Goal: Task Accomplishment & Management: Use online tool/utility

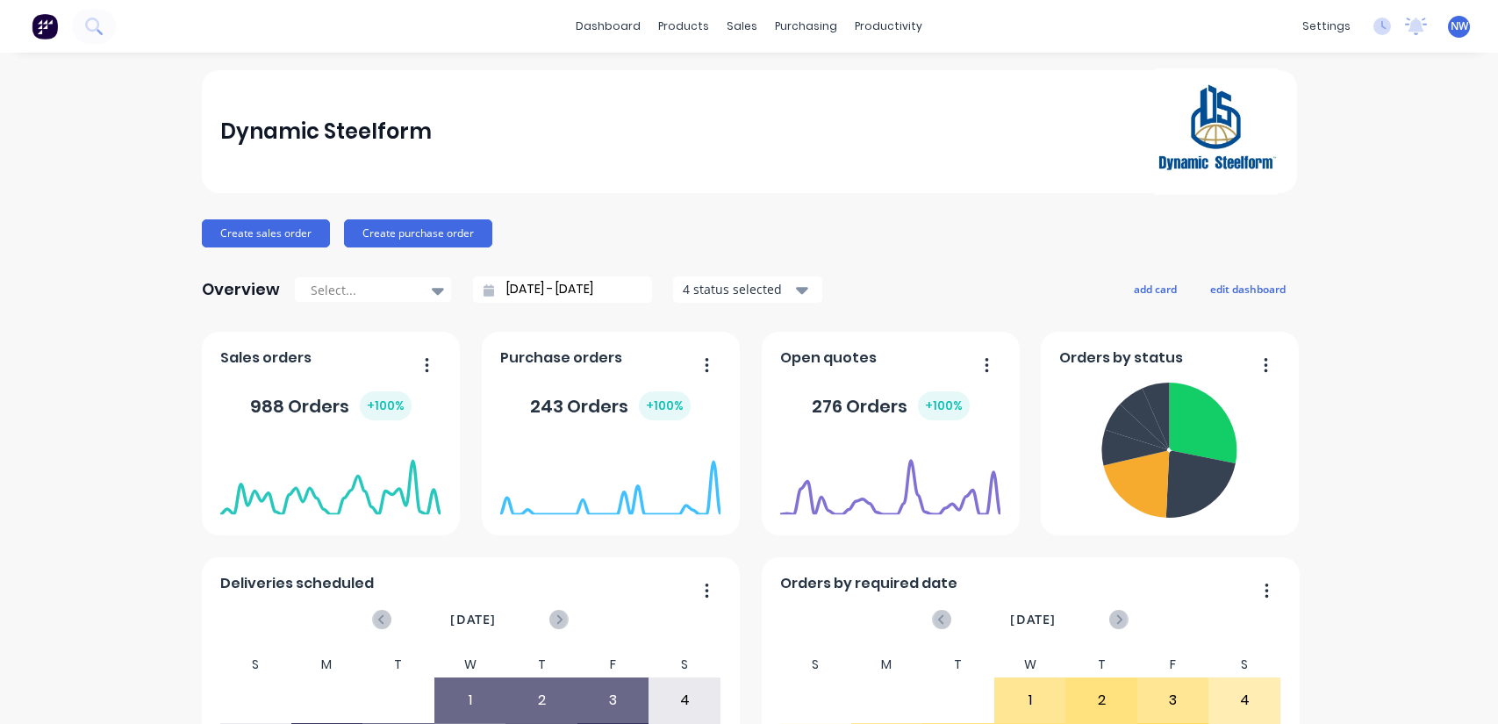
click at [734, 28] on div "sales" at bounding box center [742, 26] width 48 height 26
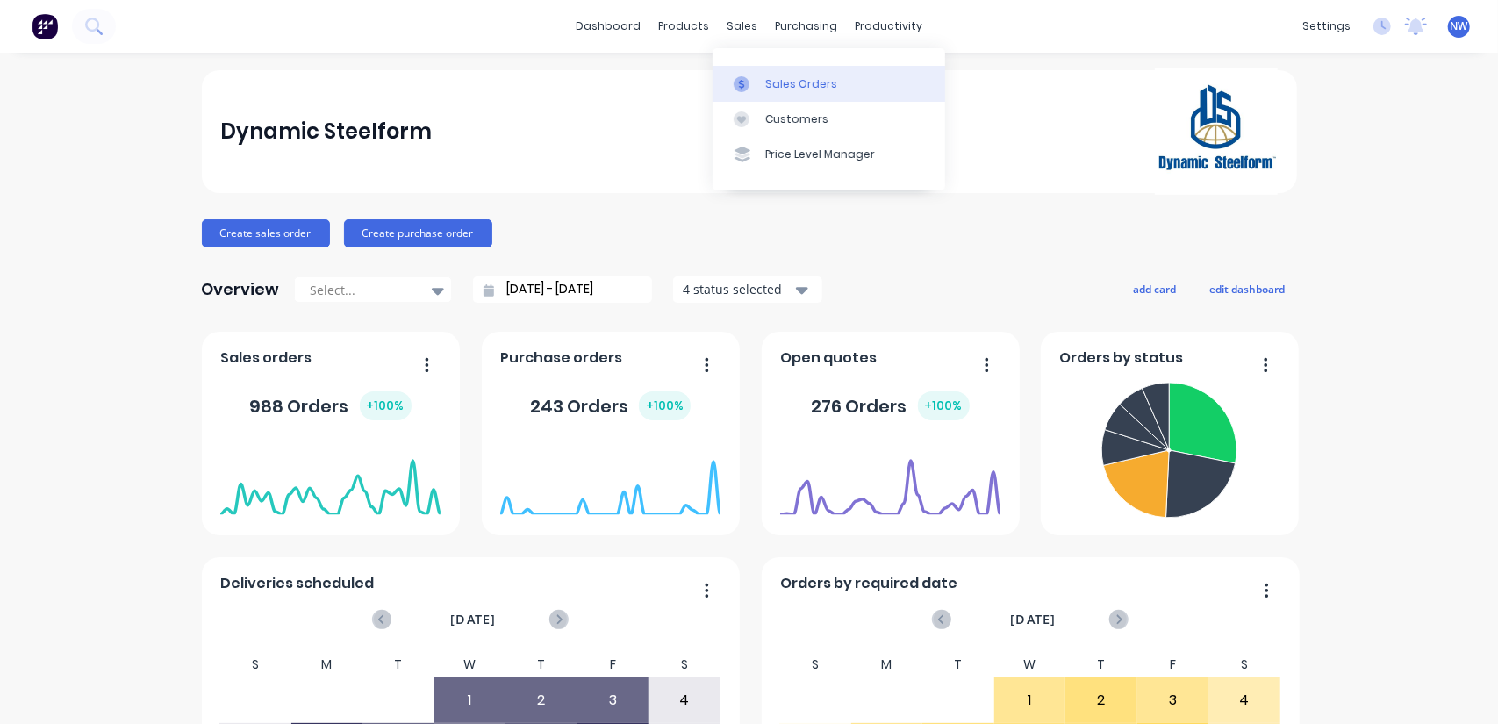
click at [787, 81] on div "Sales Orders" at bounding box center [801, 84] width 72 height 16
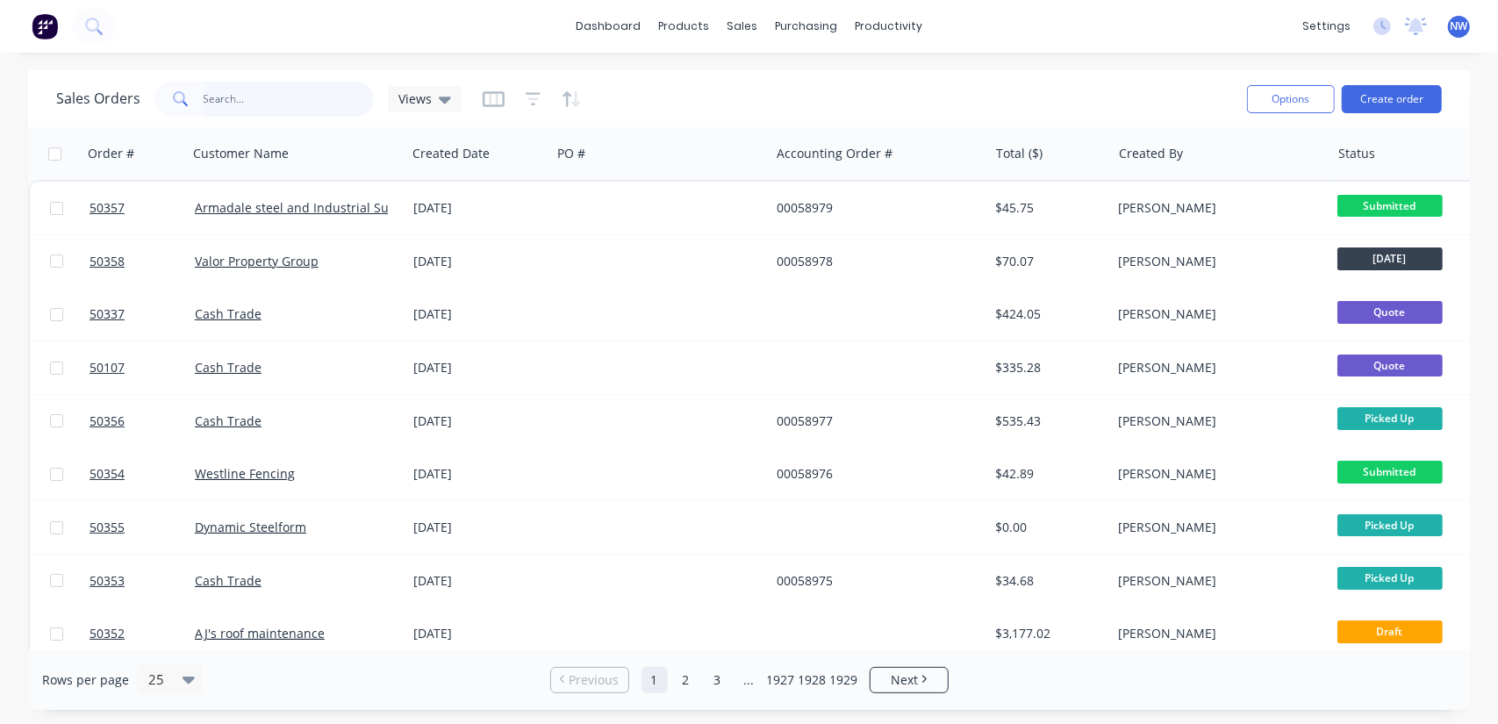
click at [276, 101] on input "text" at bounding box center [289, 99] width 171 height 35
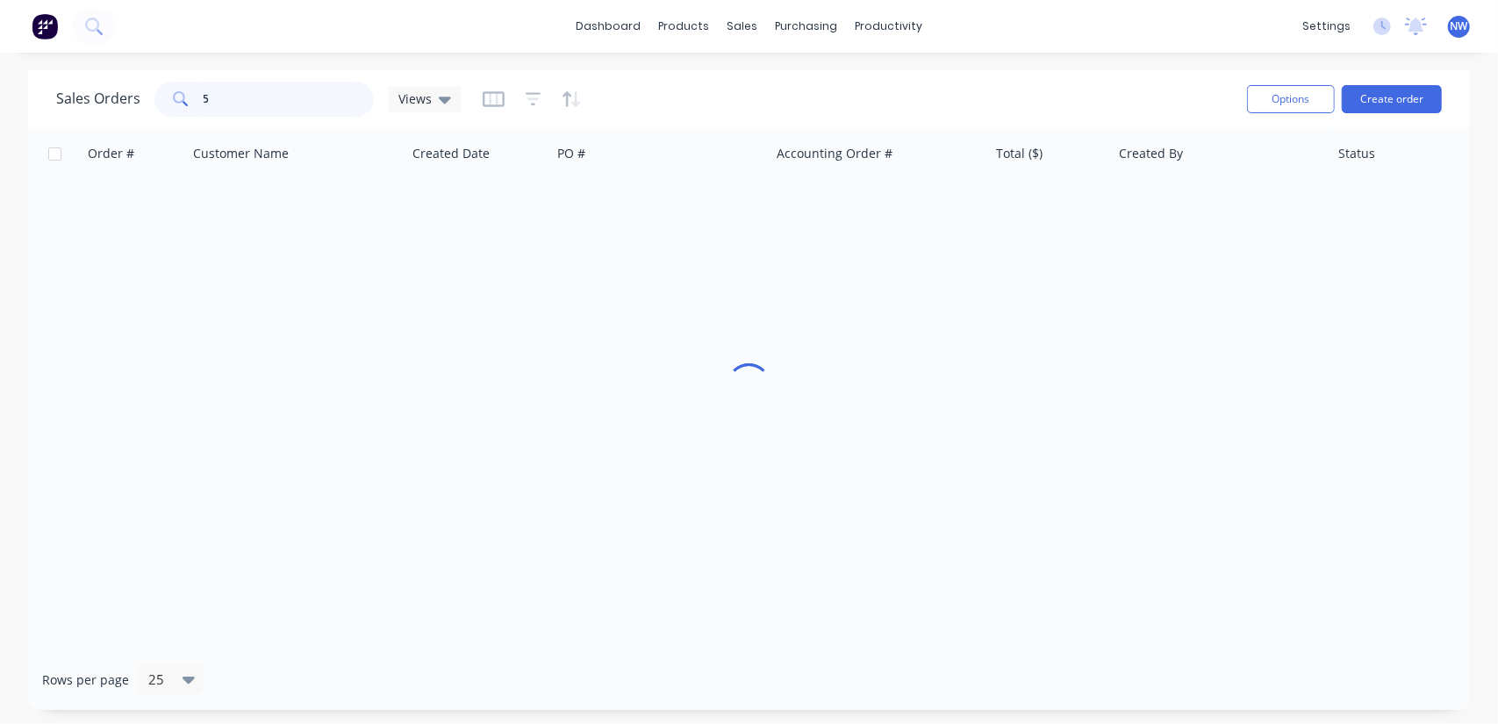
type input "5"
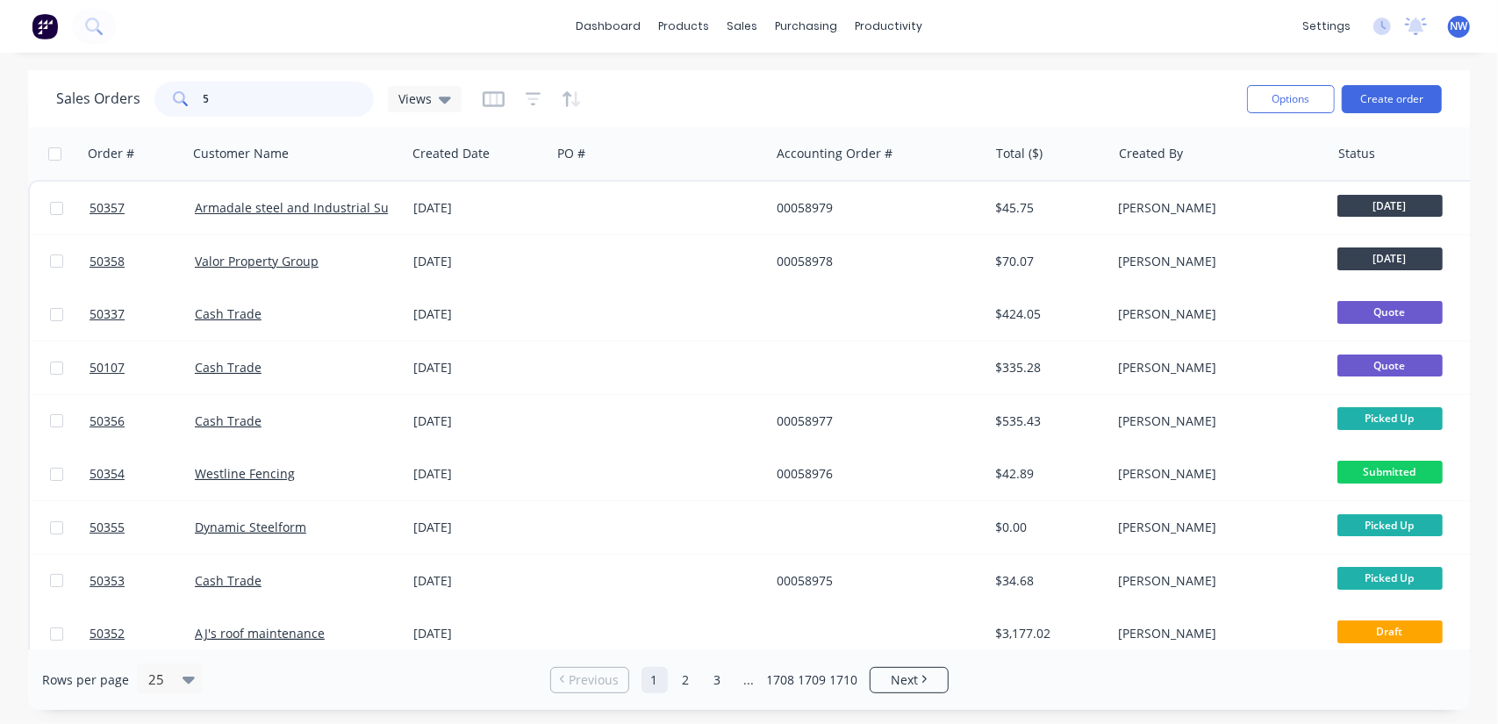
click at [246, 103] on input "5" at bounding box center [289, 99] width 171 height 35
type input "5"
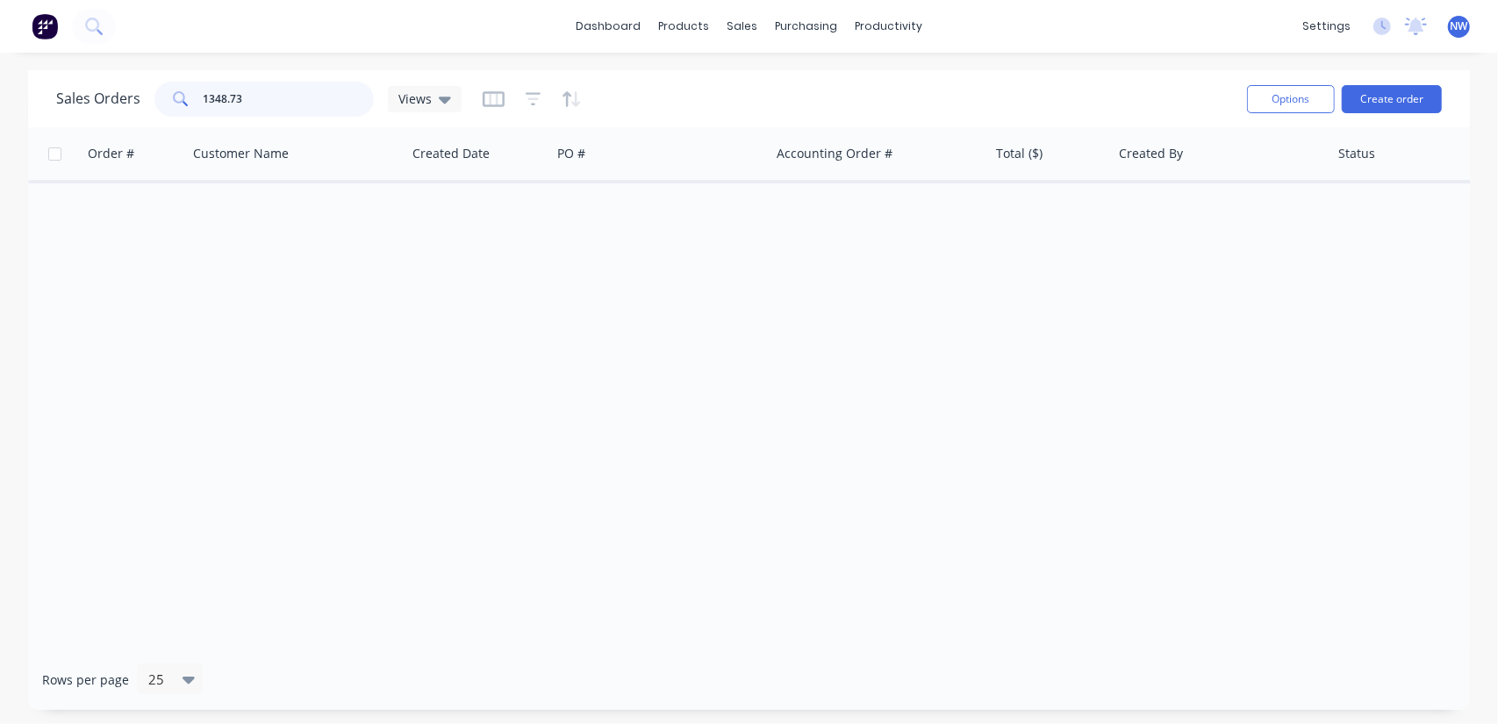
click at [273, 100] on input "1348.73" at bounding box center [289, 99] width 171 height 35
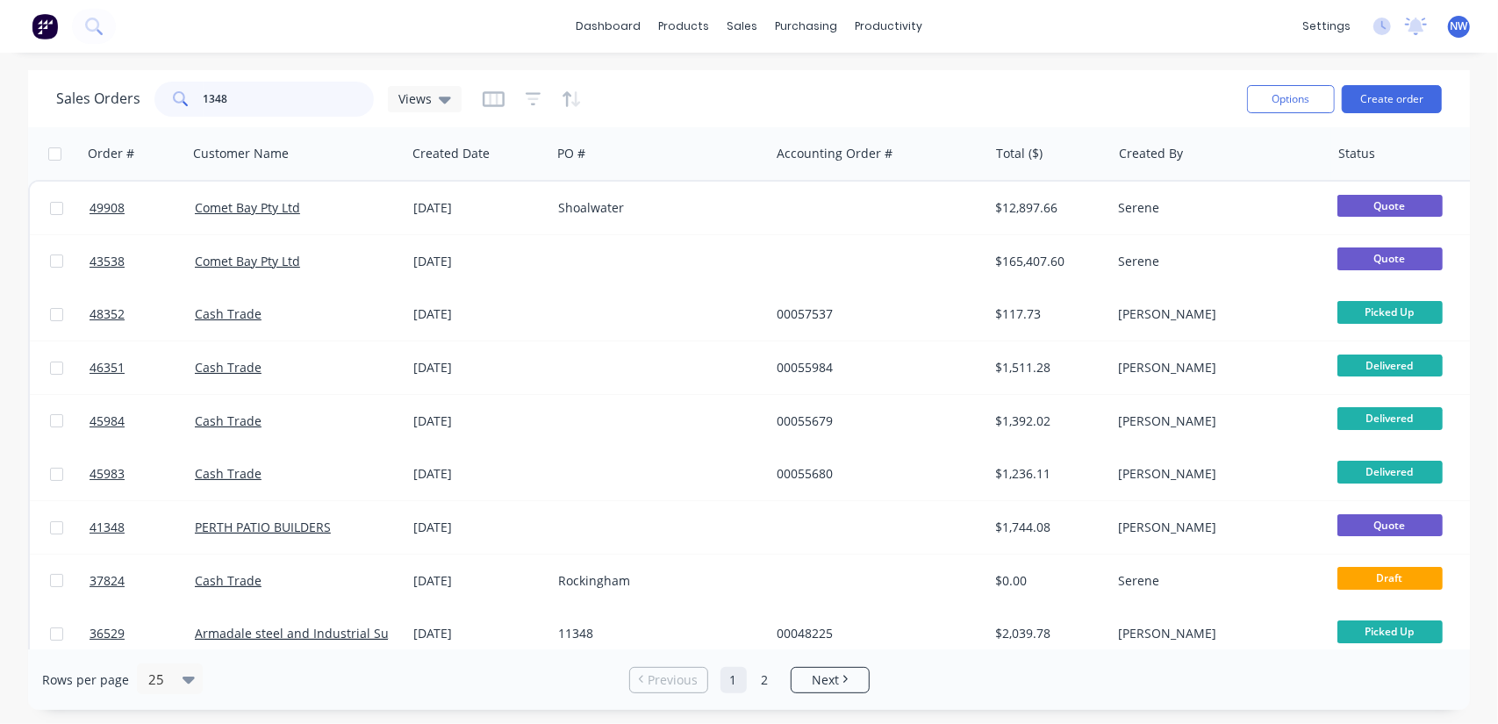
drag, startPoint x: 111, startPoint y: 92, endPoint x: 104, endPoint y: 64, distance: 28.9
click at [89, 87] on div "Sales Orders 1348 Views" at bounding box center [258, 99] width 405 height 35
type input "2"
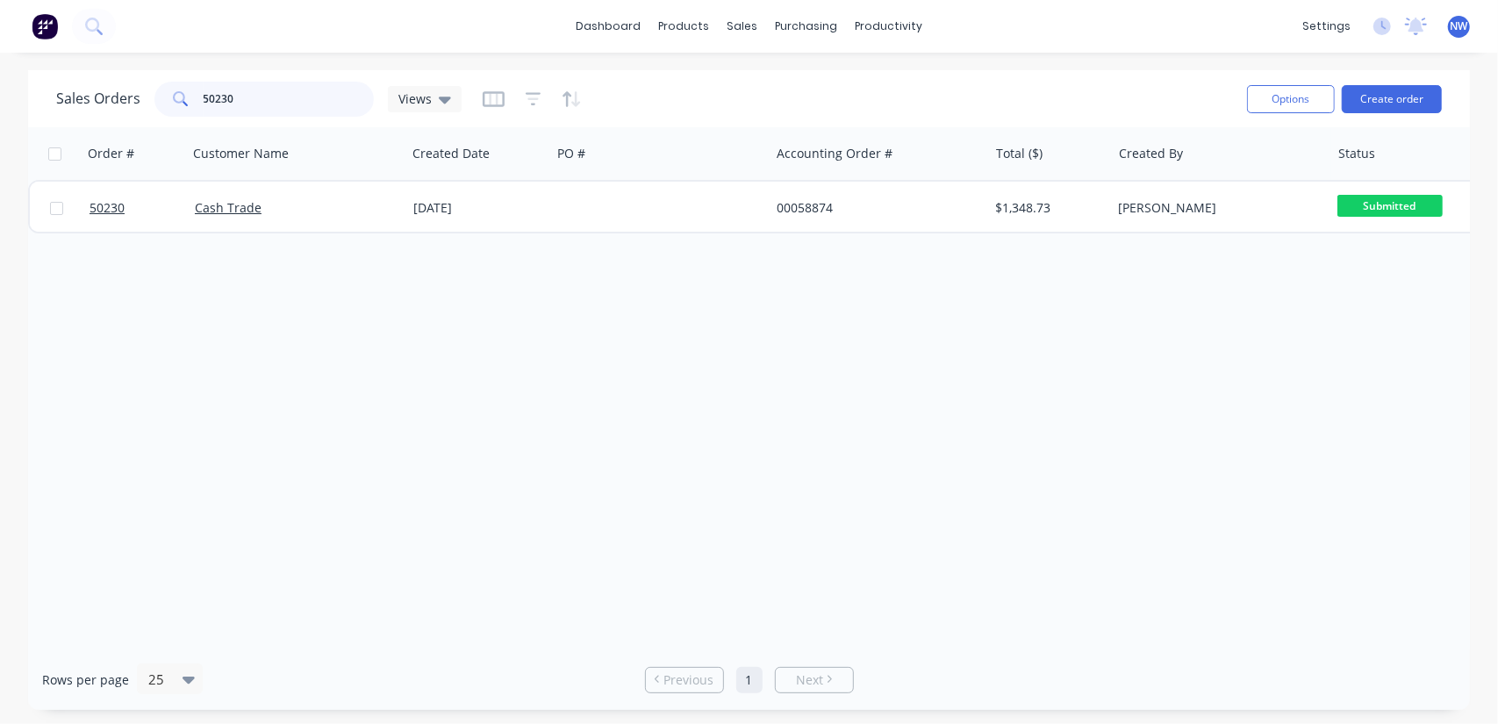
drag, startPoint x: 271, startPoint y: 97, endPoint x: 134, endPoint y: 110, distance: 137.5
click at [135, 110] on div "Sales Orders 50230 Views" at bounding box center [258, 99] width 405 height 35
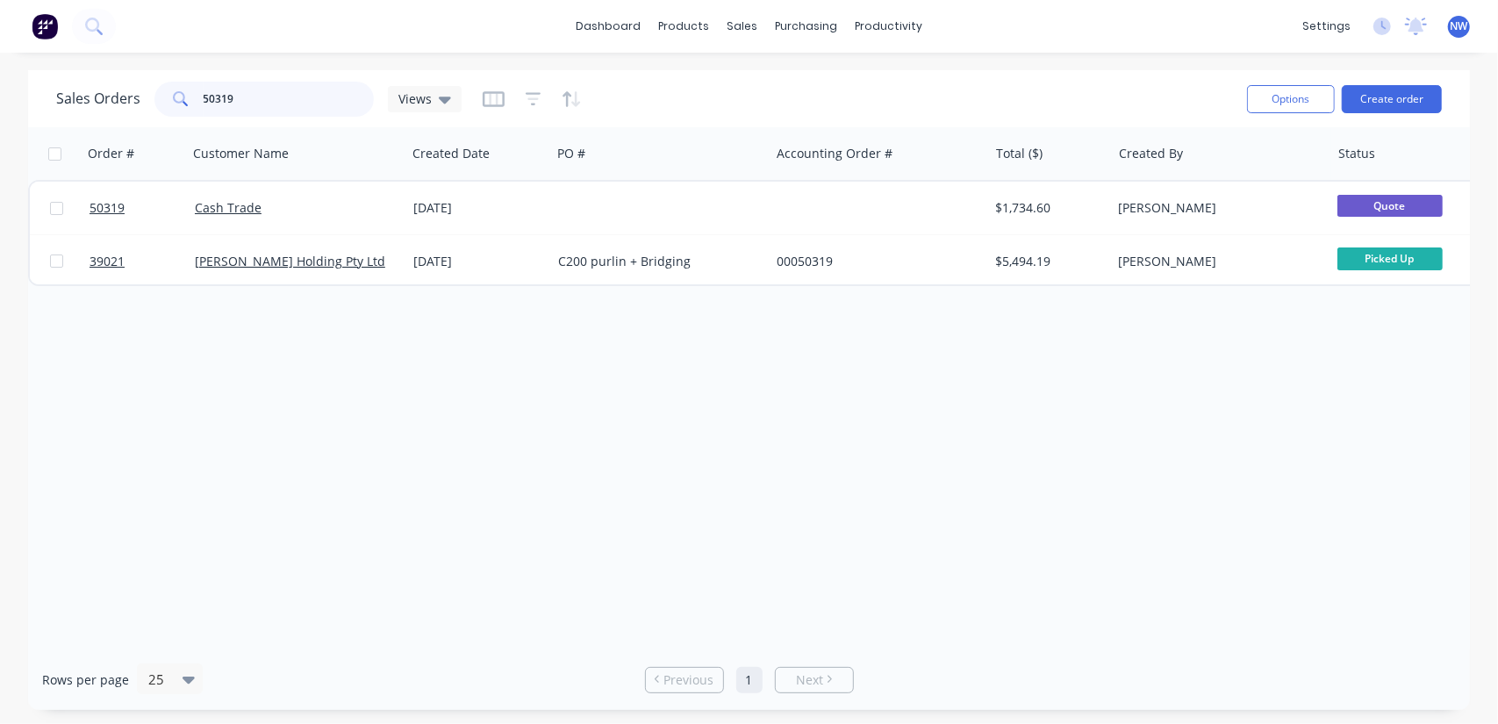
drag, startPoint x: 276, startPoint y: 99, endPoint x: 109, endPoint y: 101, distance: 166.7
click at [109, 101] on div "Sales Orders 50319 Views" at bounding box center [258, 99] width 405 height 35
drag, startPoint x: 274, startPoint y: 100, endPoint x: 132, endPoint y: 92, distance: 142.4
click at [132, 96] on div "Sales Orders 50224 Views" at bounding box center [258, 99] width 405 height 35
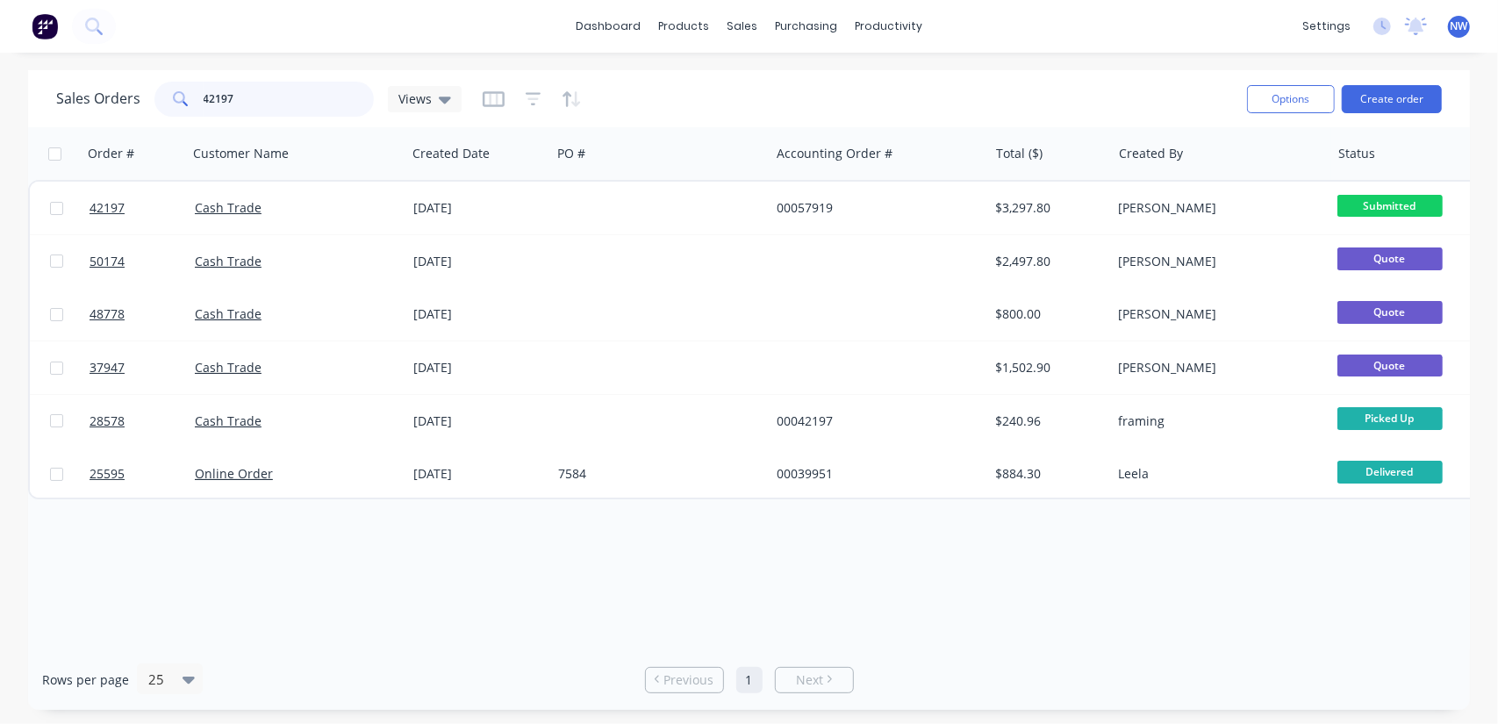
drag, startPoint x: 256, startPoint y: 107, endPoint x: 125, endPoint y: 90, distance: 132.7
click at [122, 111] on div "Sales Orders 42197 Views" at bounding box center [258, 99] width 405 height 35
type input "50319"
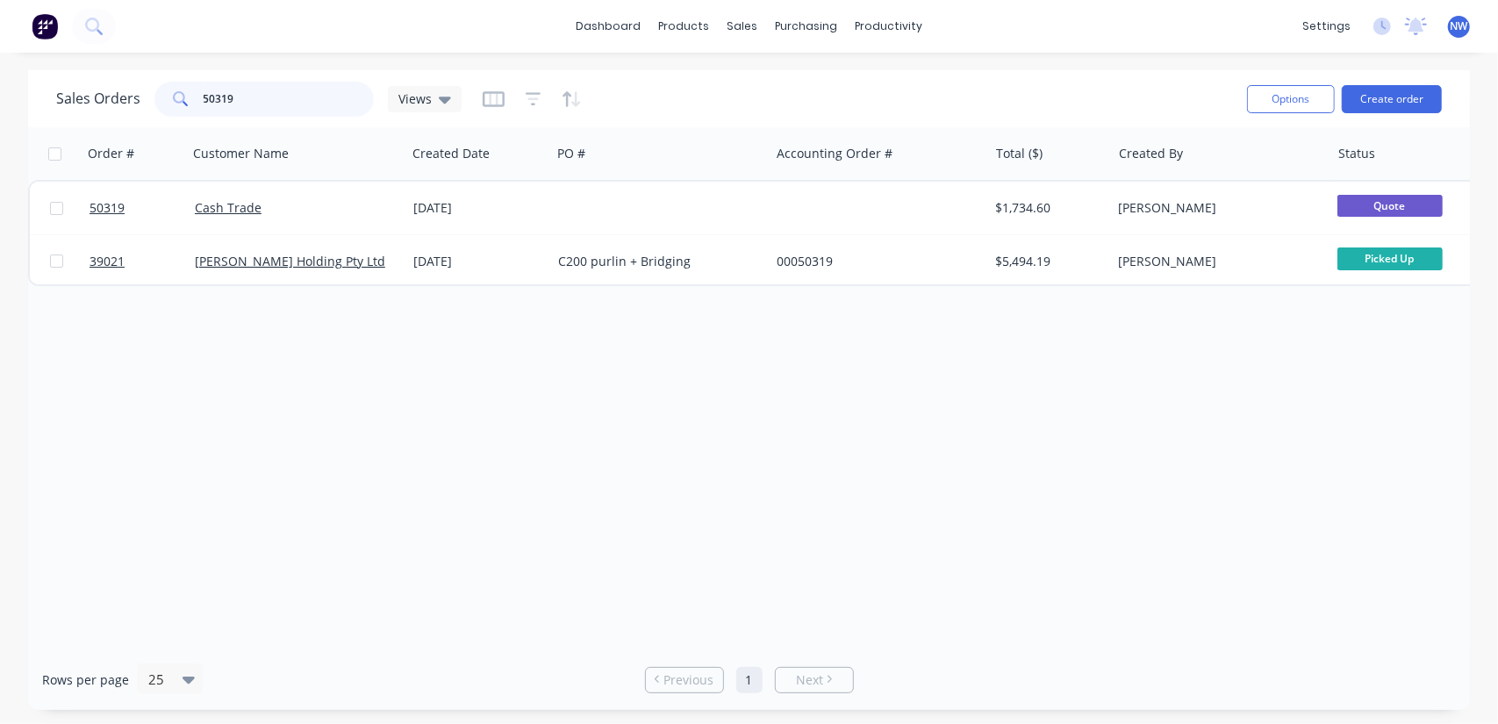
drag, startPoint x: 275, startPoint y: 97, endPoint x: 95, endPoint y: 114, distance: 180.6
click at [95, 114] on div "Sales Orders 50319 Views" at bounding box center [258, 99] width 405 height 35
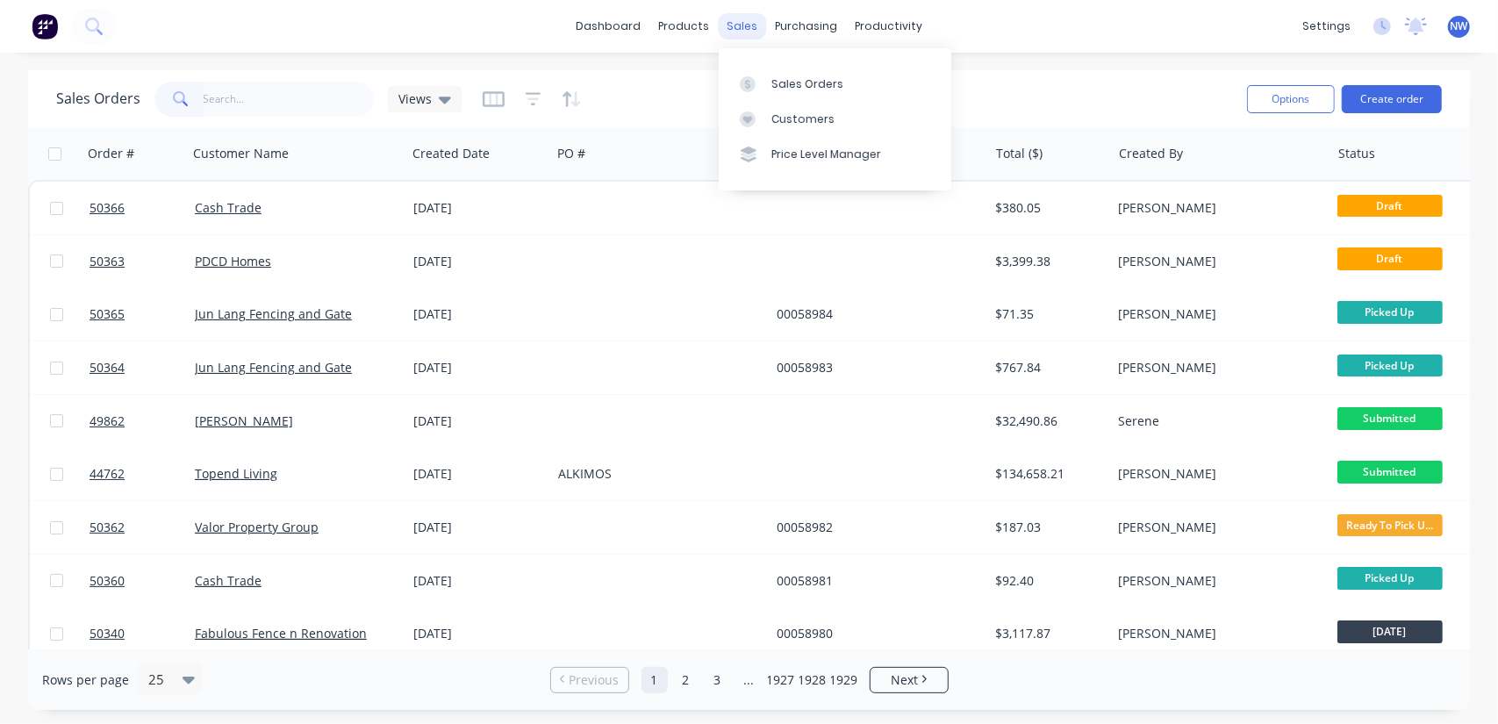
click at [736, 28] on div "sales" at bounding box center [742, 26] width 48 height 26
click at [787, 82] on div "Sales Orders" at bounding box center [807, 84] width 72 height 16
click at [529, 99] on icon "button" at bounding box center [532, 98] width 11 height 3
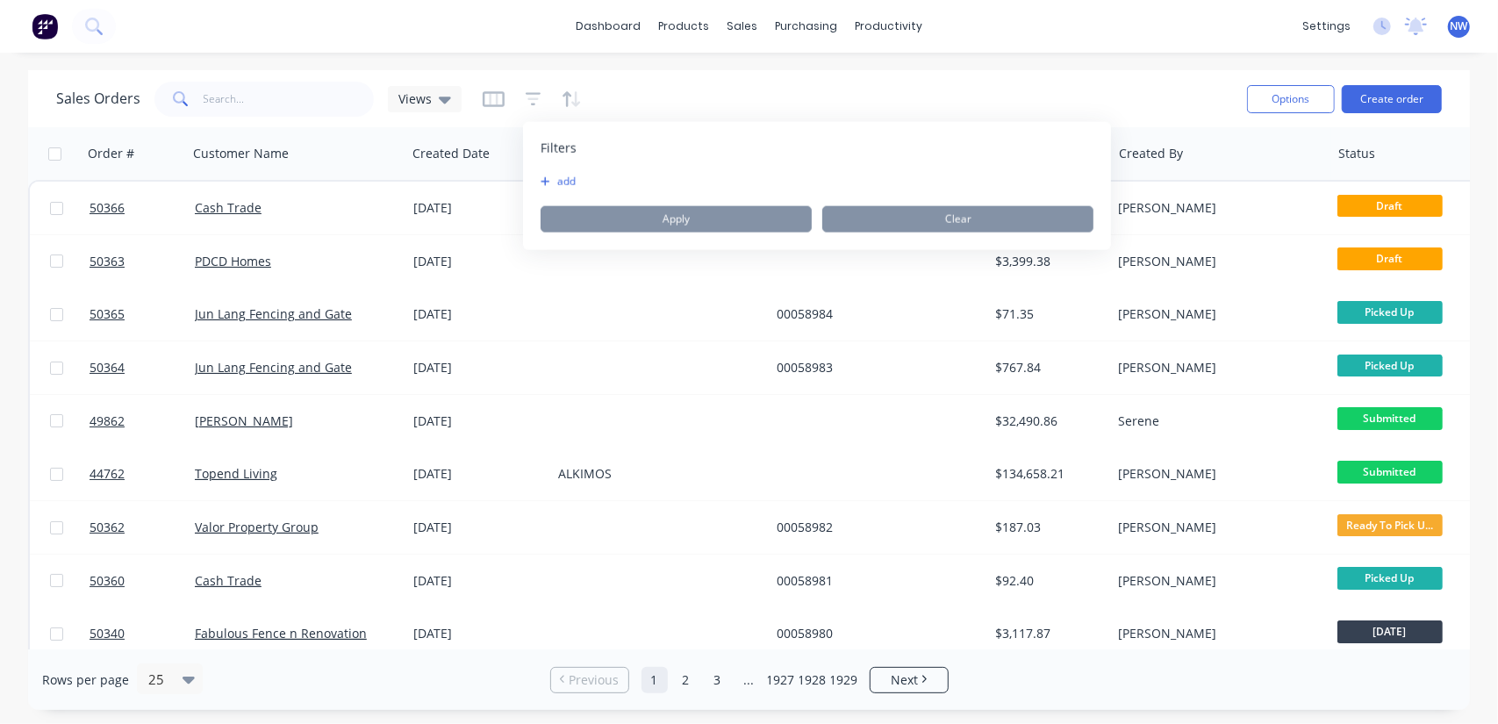
click at [550, 179] on button "add" at bounding box center [562, 182] width 44 height 14
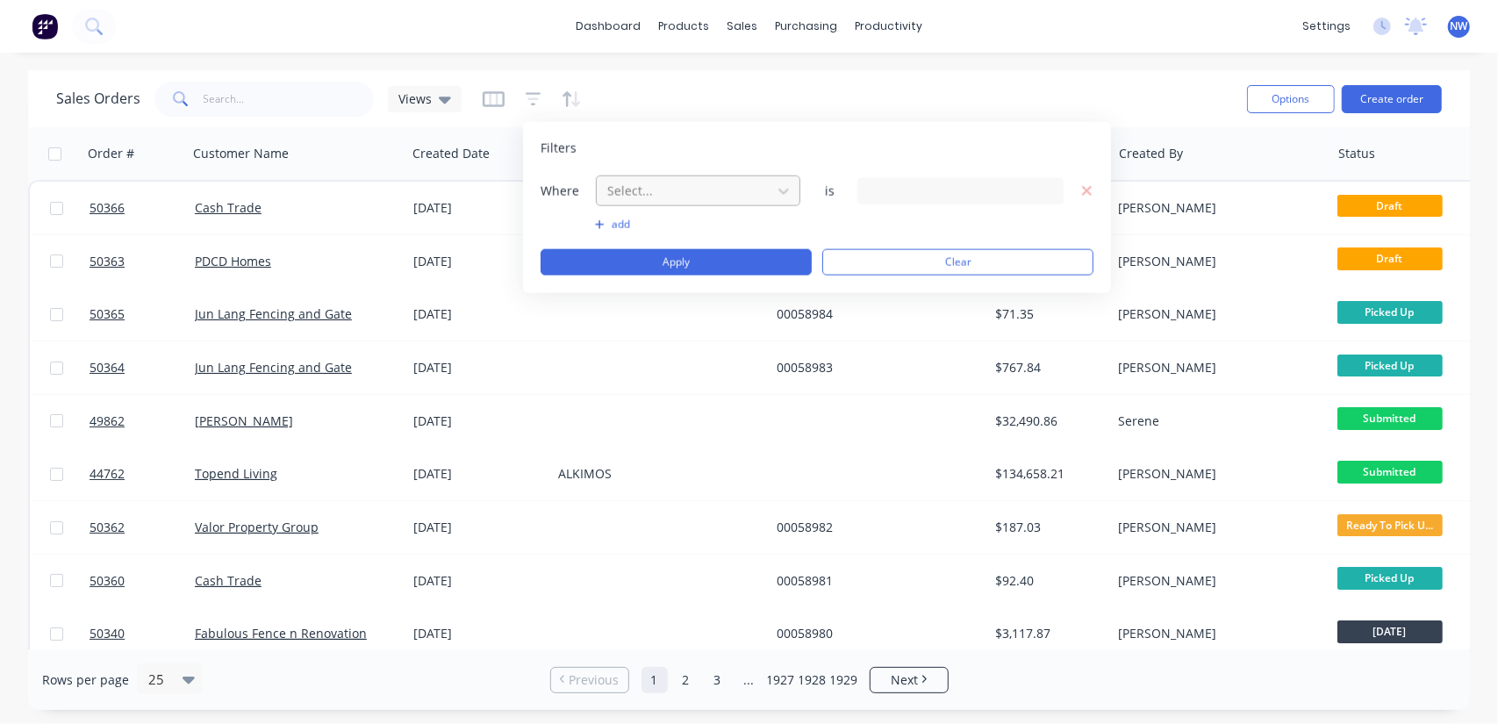
click at [716, 185] on div at bounding box center [683, 191] width 157 height 22
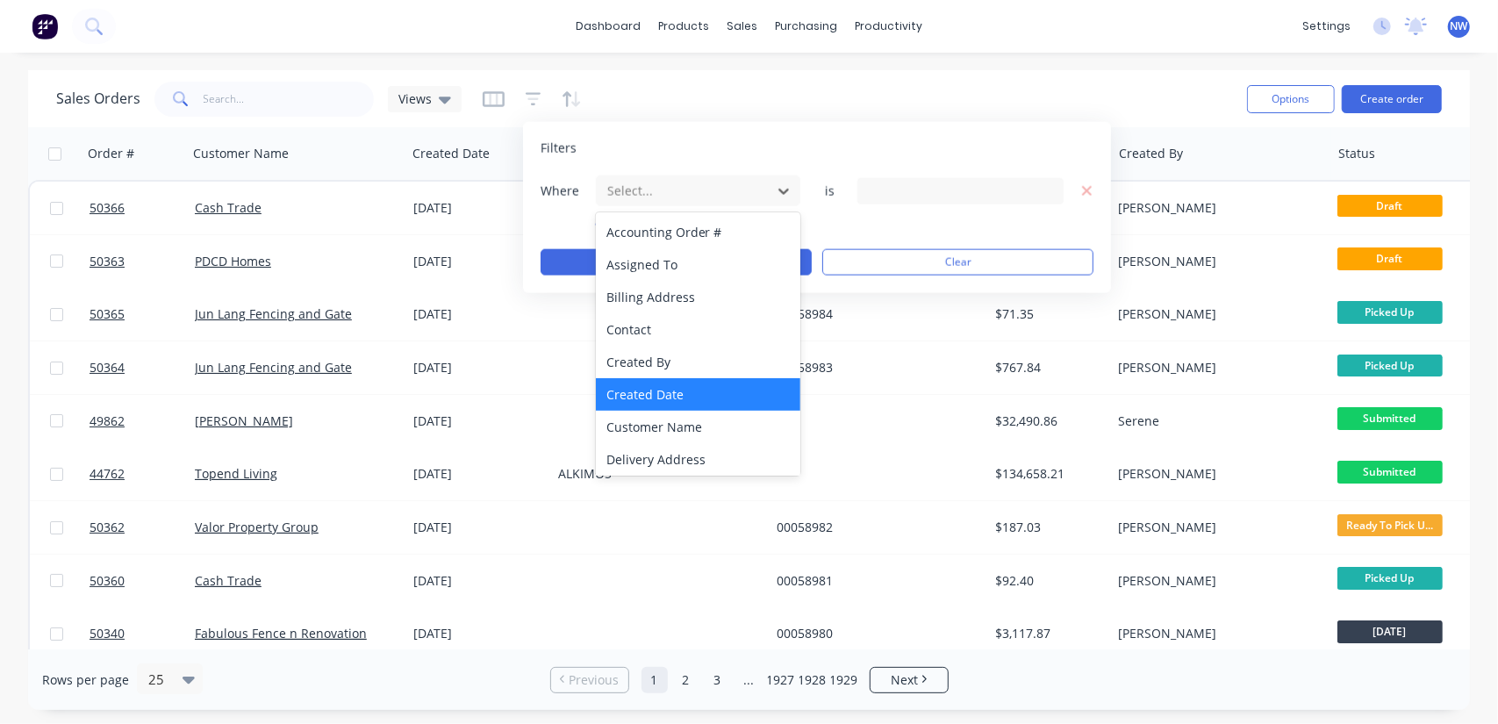
click at [654, 380] on div "Created Date" at bounding box center [698, 394] width 205 height 32
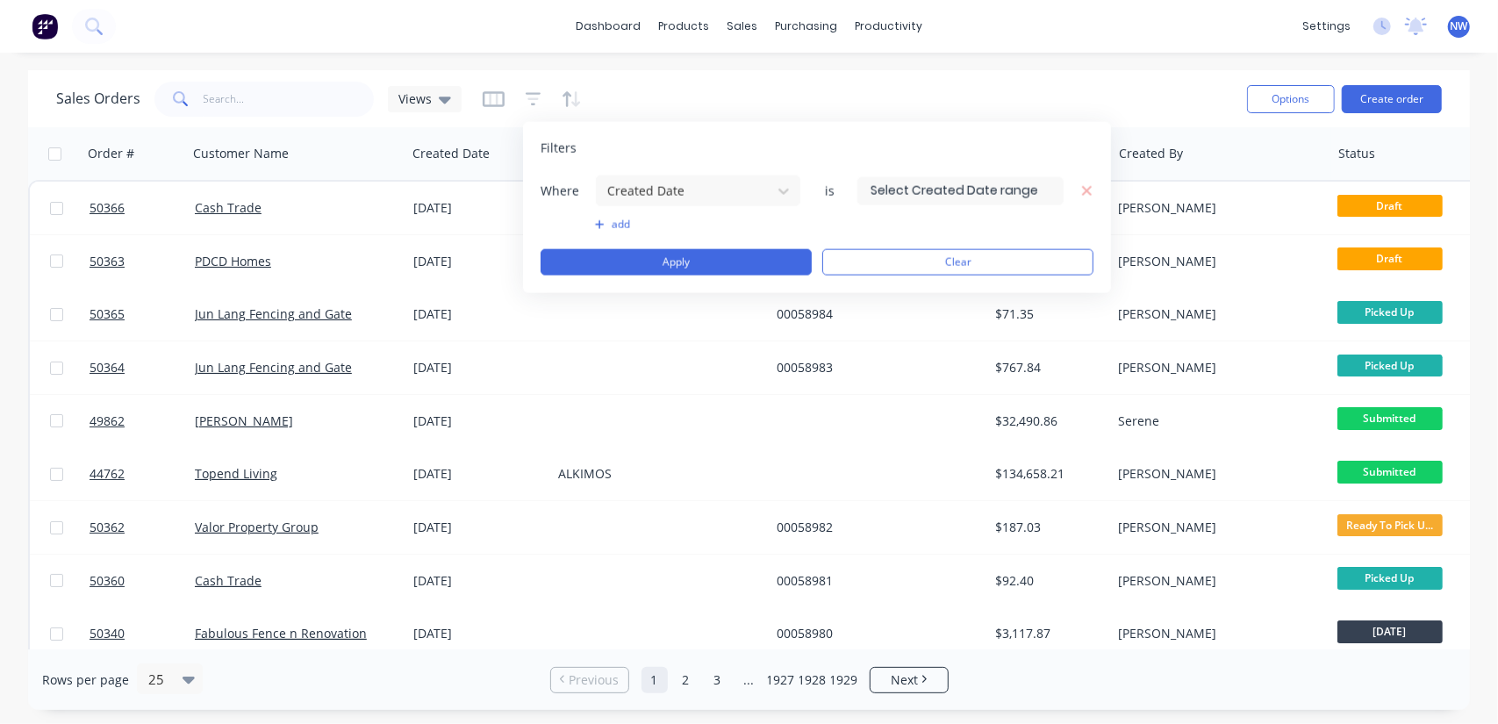
click at [948, 190] on input at bounding box center [960, 190] width 204 height 26
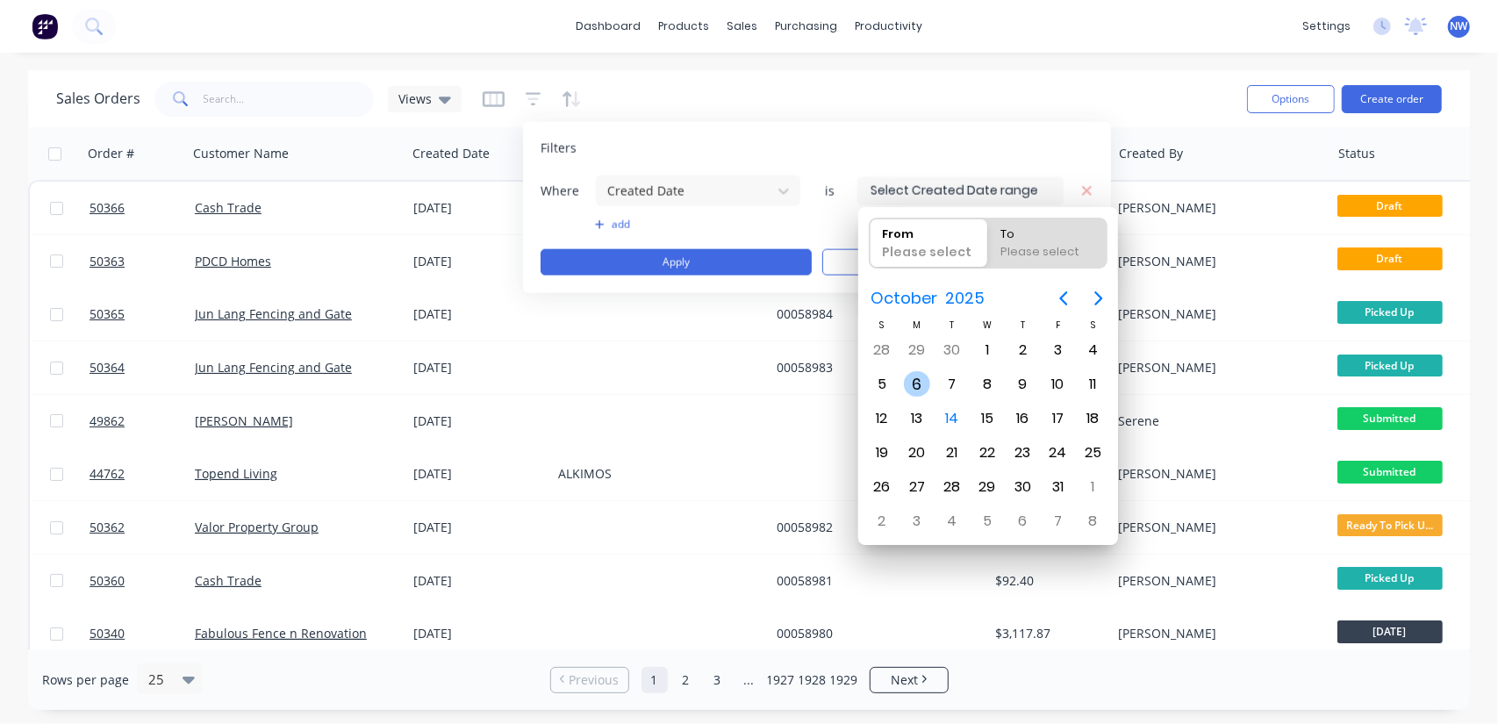
click at [916, 376] on div "6" at bounding box center [917, 384] width 26 height 26
type input "[DATE]"
radio input "false"
radio input "true"
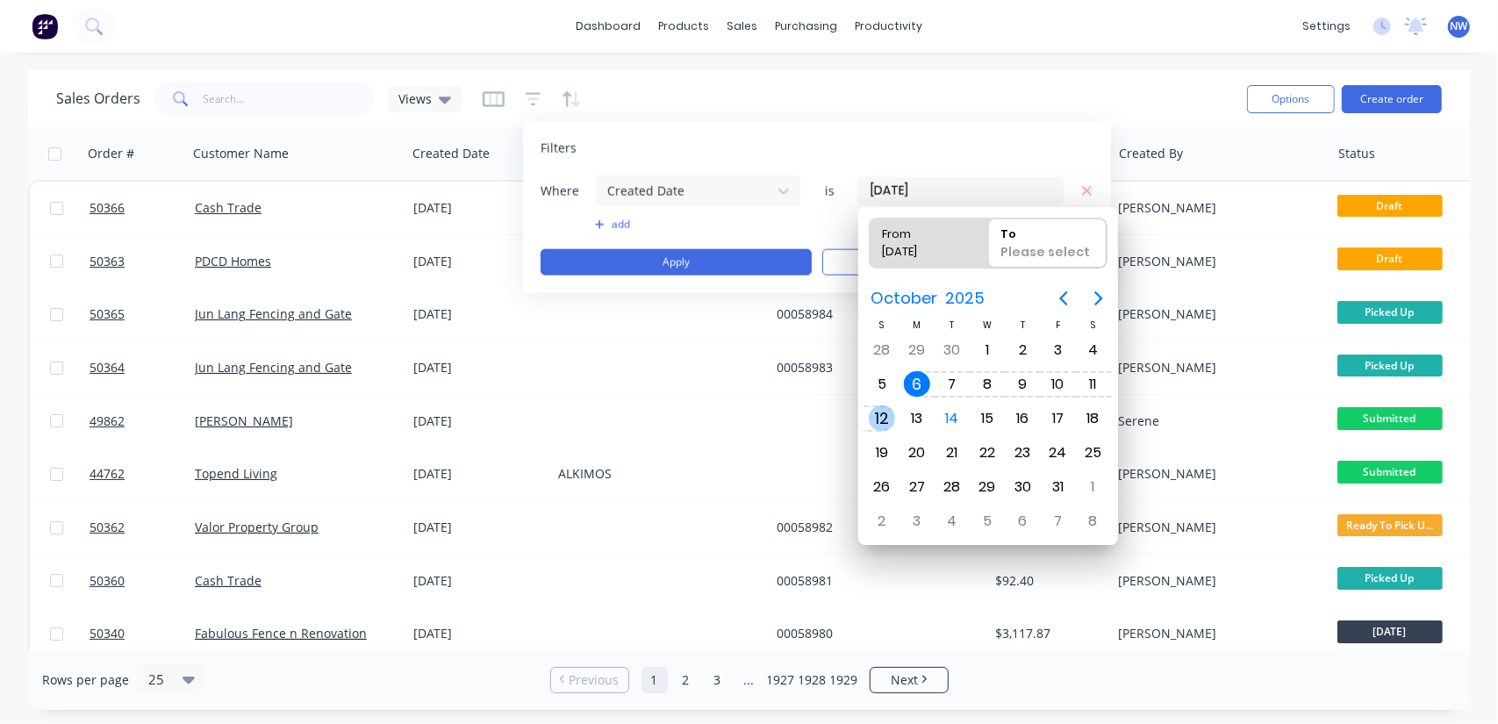
click at [879, 418] on div "12" at bounding box center [882, 418] width 26 height 26
type input "[DATE] - [DATE]"
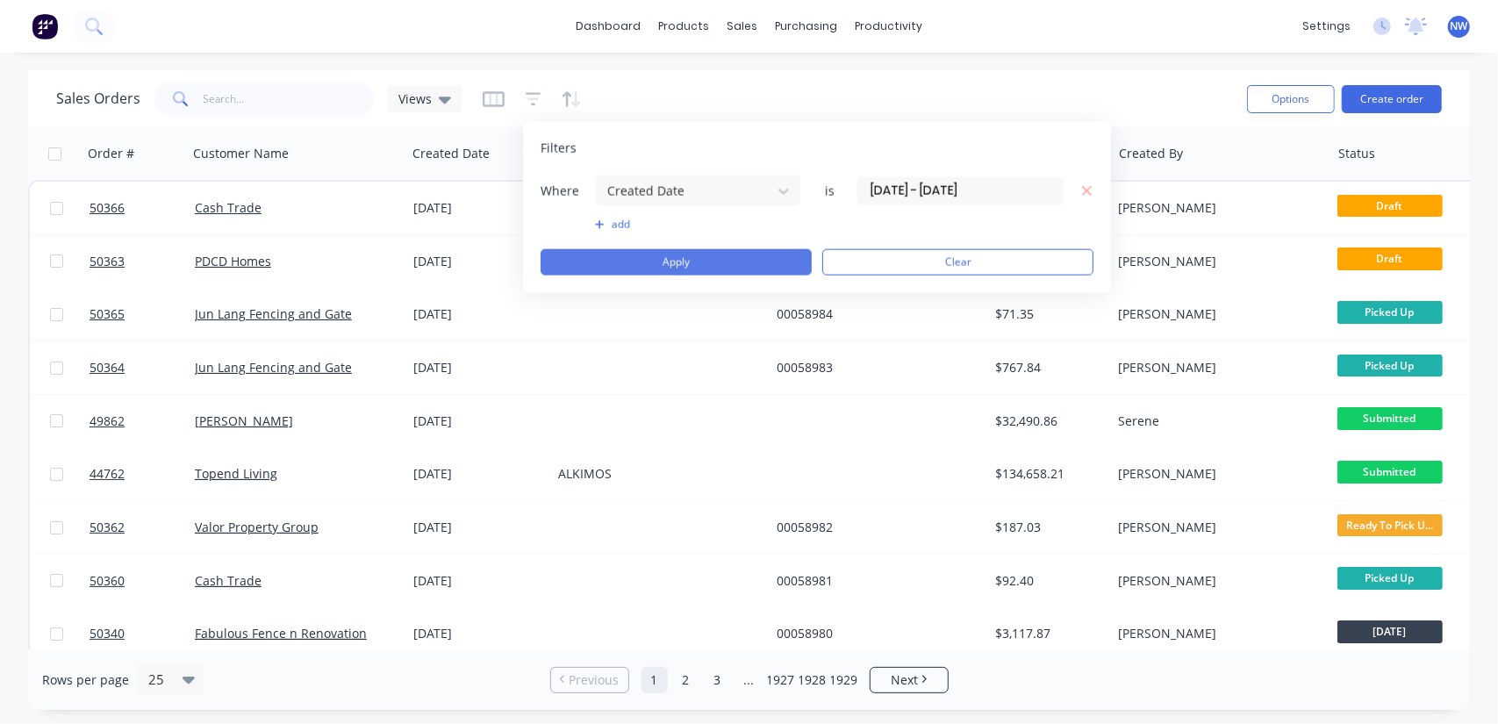
click at [663, 266] on button "Apply" at bounding box center [675, 262] width 271 height 26
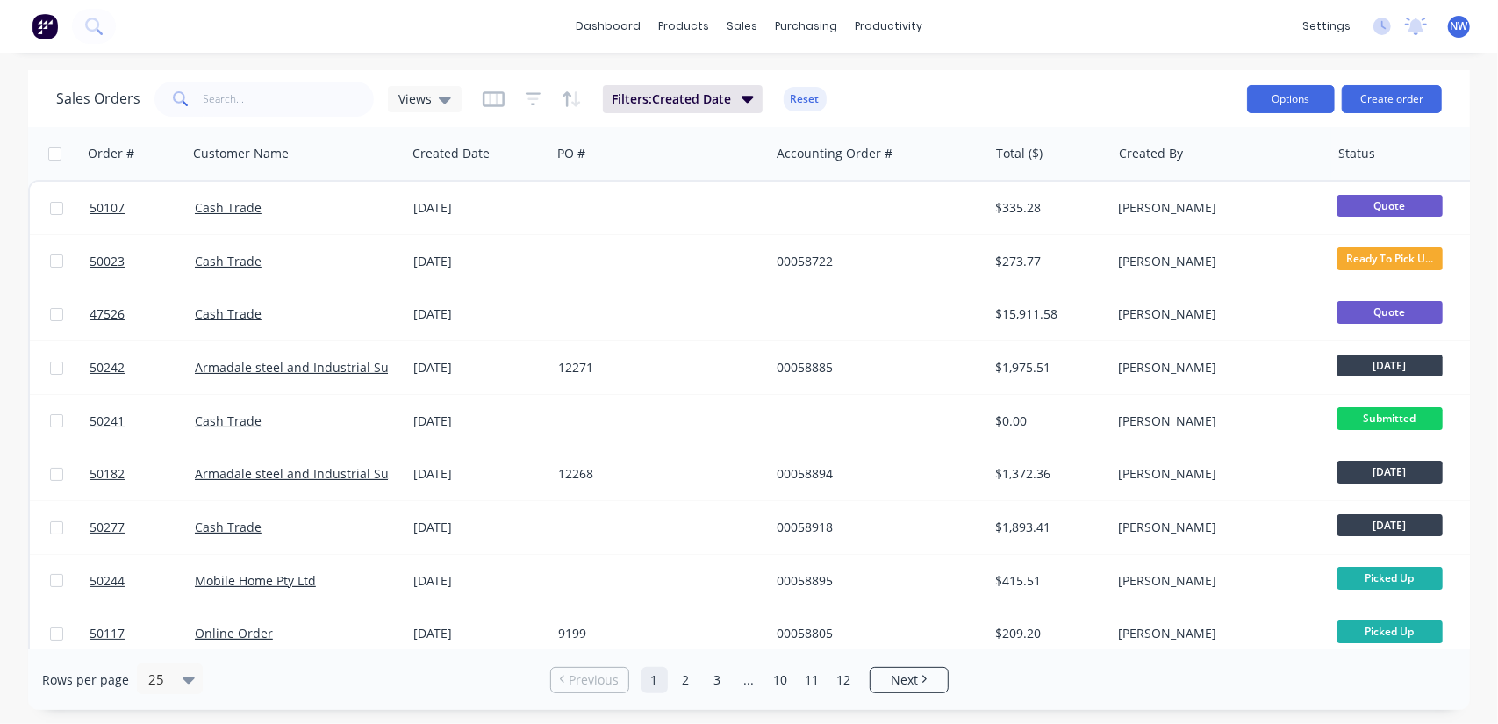
click at [1297, 99] on button "Options" at bounding box center [1291, 99] width 88 height 28
click at [1308, 98] on button "Options" at bounding box center [1291, 99] width 88 height 28
click at [1292, 91] on button "Options" at bounding box center [1291, 99] width 88 height 28
click at [1190, 213] on div "Export" at bounding box center [1237, 213] width 161 height 25
click at [270, 96] on input "text" at bounding box center [289, 99] width 171 height 35
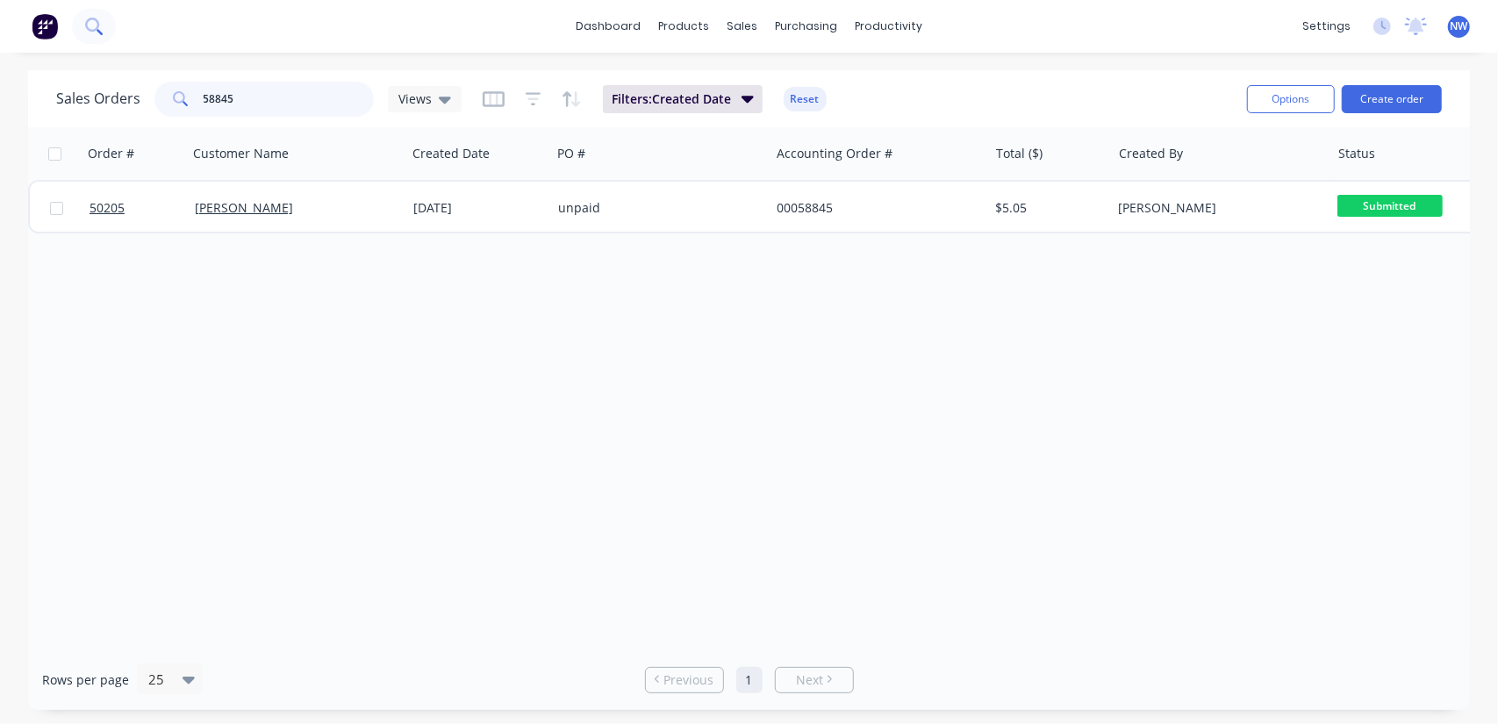
drag, startPoint x: 258, startPoint y: 101, endPoint x: 89, endPoint y: 17, distance: 188.3
click at [70, 92] on div "Sales Orders 58845 Views" at bounding box center [258, 99] width 405 height 35
click at [804, 102] on button "Reset" at bounding box center [805, 99] width 43 height 25
drag, startPoint x: 254, startPoint y: 92, endPoint x: 45, endPoint y: 90, distance: 209.7
click at [45, 102] on div "Sales Orders 58921 Views Options Create order" at bounding box center [749, 98] width 1442 height 57
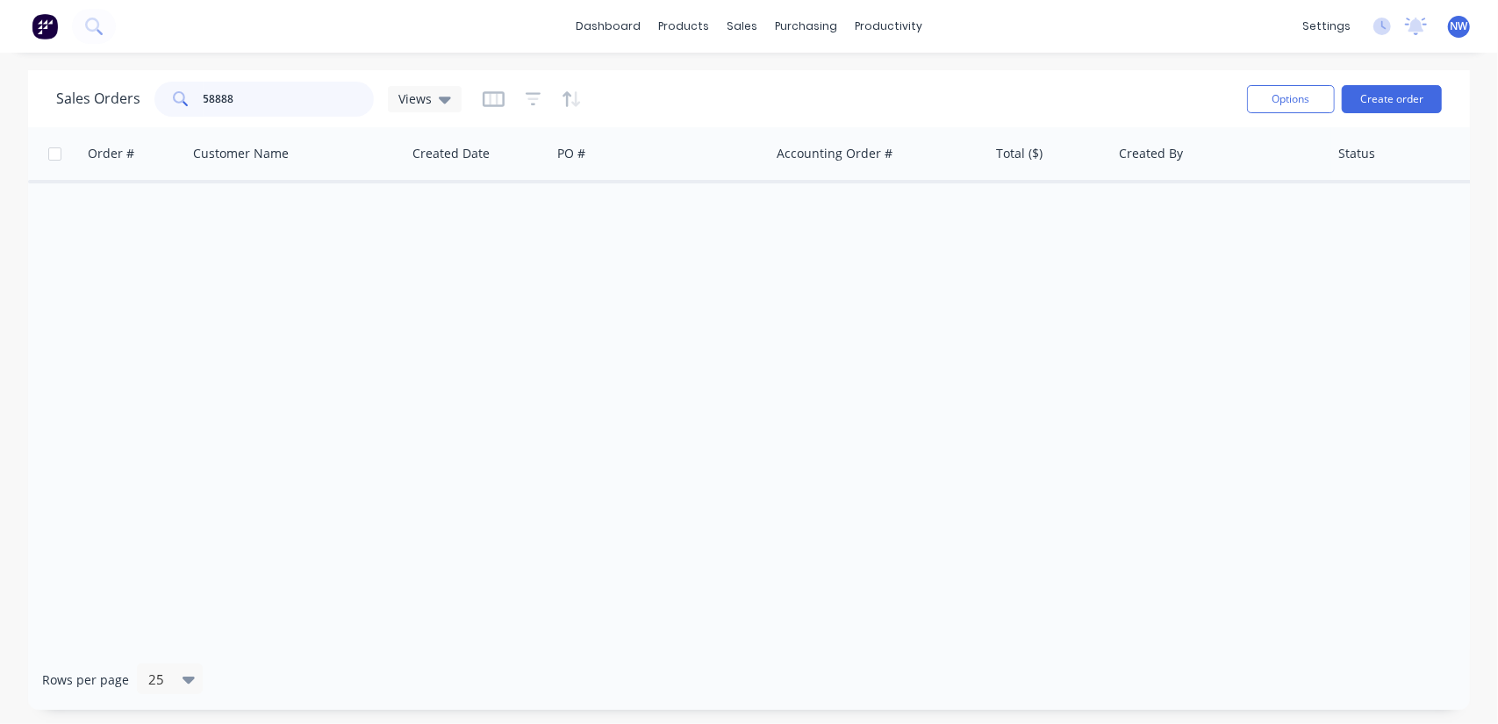
drag, startPoint x: 269, startPoint y: 109, endPoint x: 100, endPoint y: 88, distance: 170.6
click at [89, 92] on div "Sales Orders 58888 Views" at bounding box center [258, 99] width 405 height 35
paste input "022"
type input "50228"
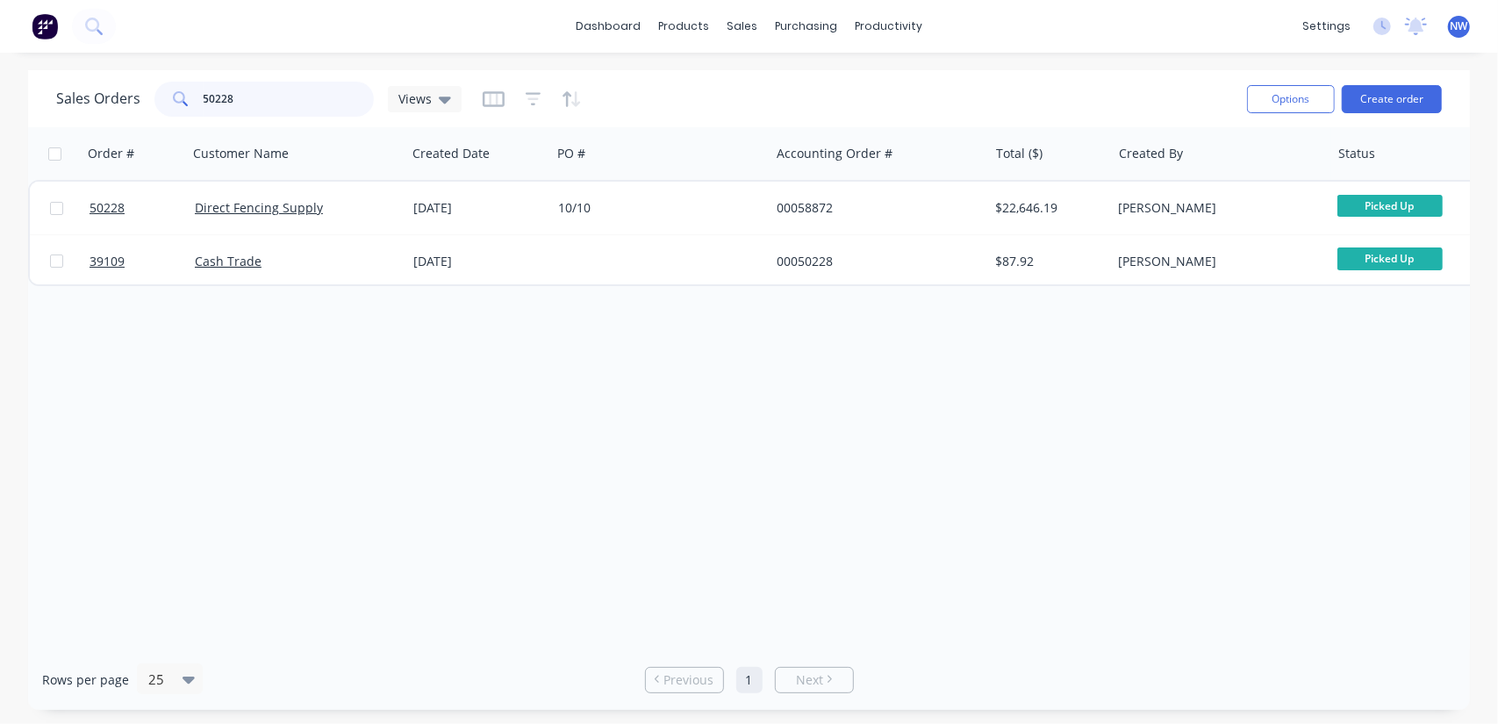
drag, startPoint x: 268, startPoint y: 96, endPoint x: 66, endPoint y: 102, distance: 202.8
click at [63, 125] on div "Sales Orders 50228 Views Options Create order" at bounding box center [749, 98] width 1442 height 57
type input "50201"
drag, startPoint x: 243, startPoint y: 100, endPoint x: 86, endPoint y: 63, distance: 161.3
click at [49, 118] on div "Sales Orders 50201 Views Options Create order" at bounding box center [749, 98] width 1442 height 57
